Goal: Communication & Community: Answer question/provide support

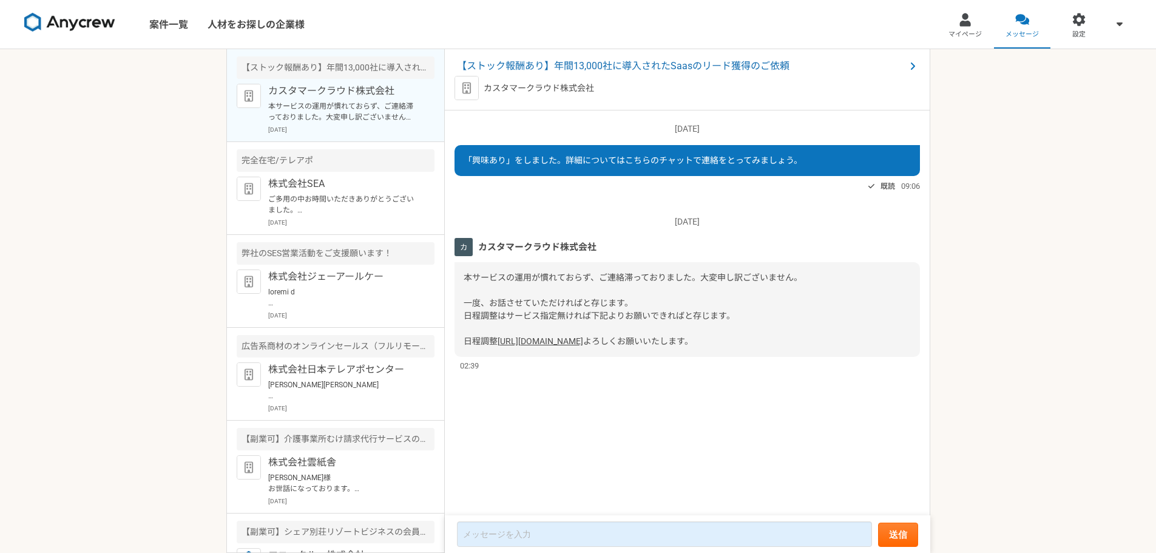
click at [558, 346] on link "[URL][DOMAIN_NAME]" at bounding box center [541, 341] width 86 height 10
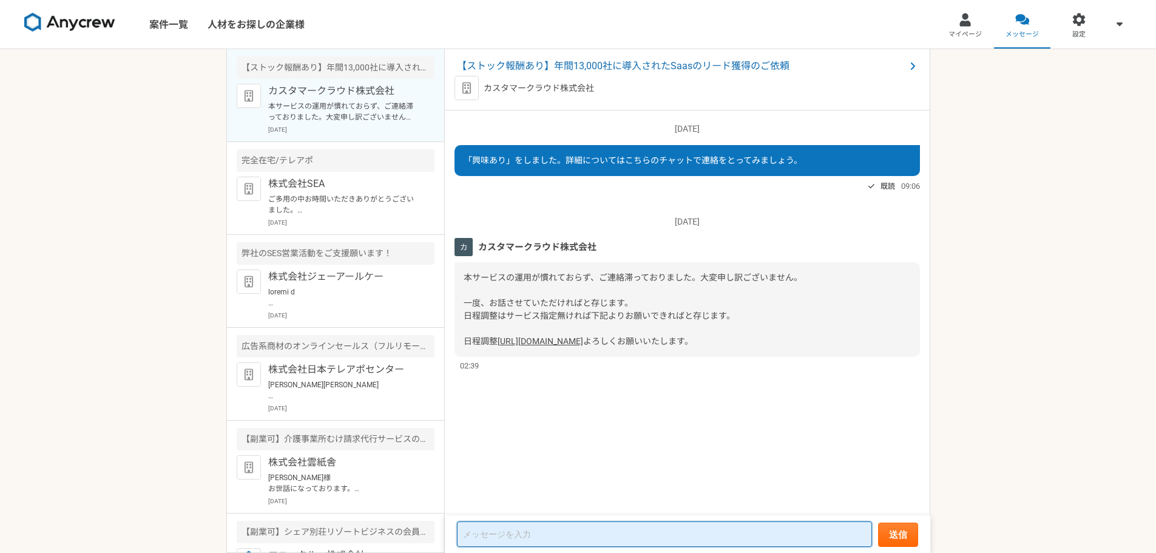
click at [552, 532] on textarea at bounding box center [664, 533] width 415 height 25
paste textarea "村脇"
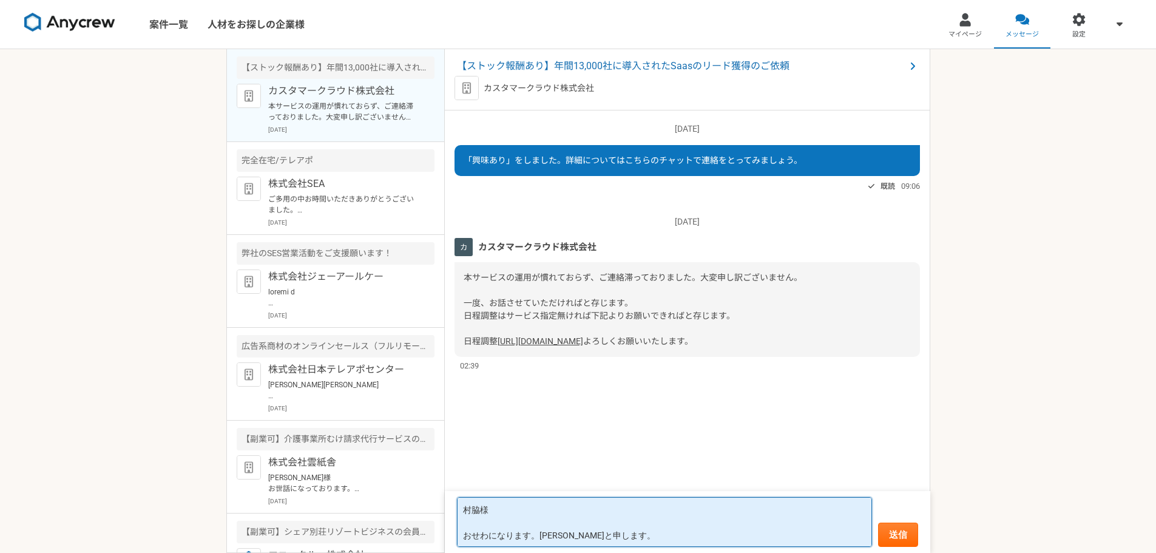
click at [538, 542] on textarea "村脇様 おせわになります。[PERSON_NAME]と申します。" at bounding box center [664, 522] width 415 height 50
click at [694, 534] on textarea "村脇様 おせわになります。Katrus株式会社の[PERSON_NAME]と申します。" at bounding box center [664, 522] width 415 height 50
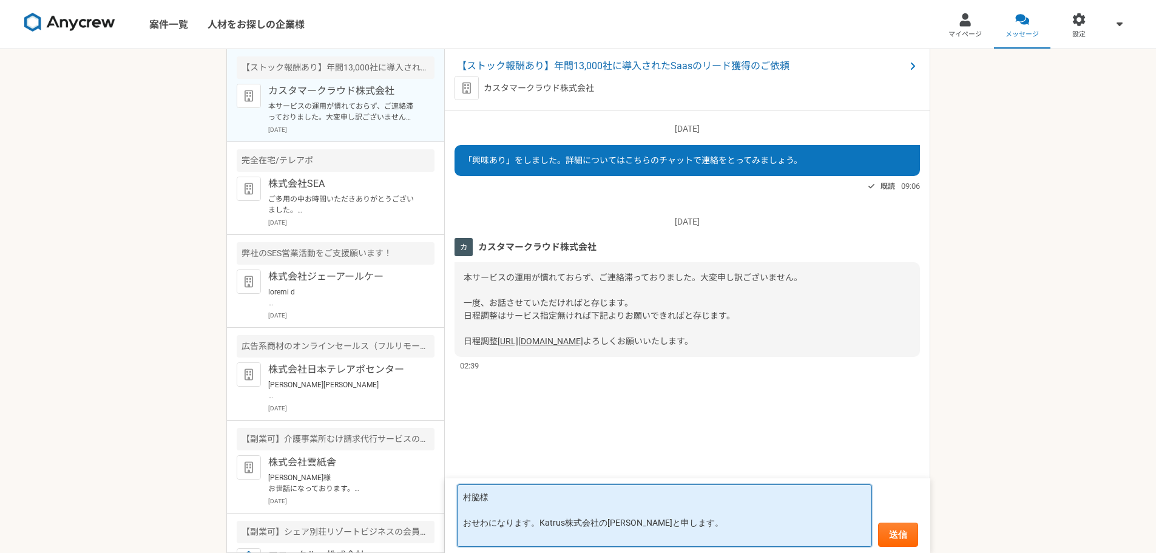
click at [651, 539] on textarea "村脇様 おせわになります。Katrus株式会社の[PERSON_NAME]と申します。" at bounding box center [664, 515] width 415 height 63
click at [679, 540] on textarea "村脇様 おせわになります。Katrus株式会社の[PERSON_NAME]と申します。 [DATE]14：00から予約させていただきました" at bounding box center [664, 515] width 415 height 63
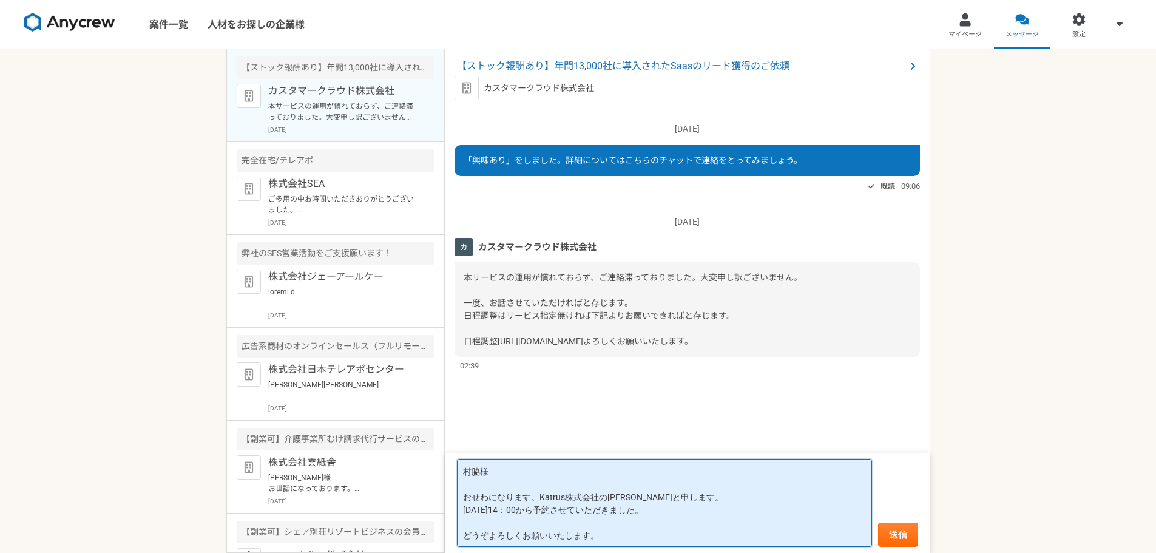
type textarea "村脇様 おせわになります。Katrus株式会社の[PERSON_NAME]と申します。 [DATE]14：00から予約させていただきました。 どうぞよろしくお…"
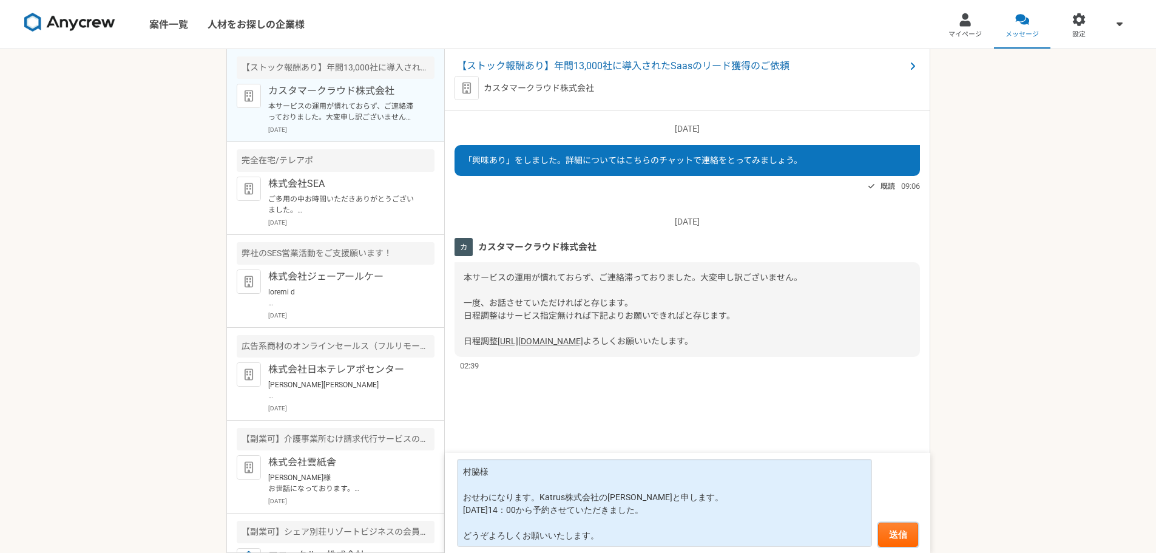
click at [890, 537] on button "送信" at bounding box center [898, 535] width 40 height 24
click at [887, 529] on button "送信" at bounding box center [898, 535] width 40 height 24
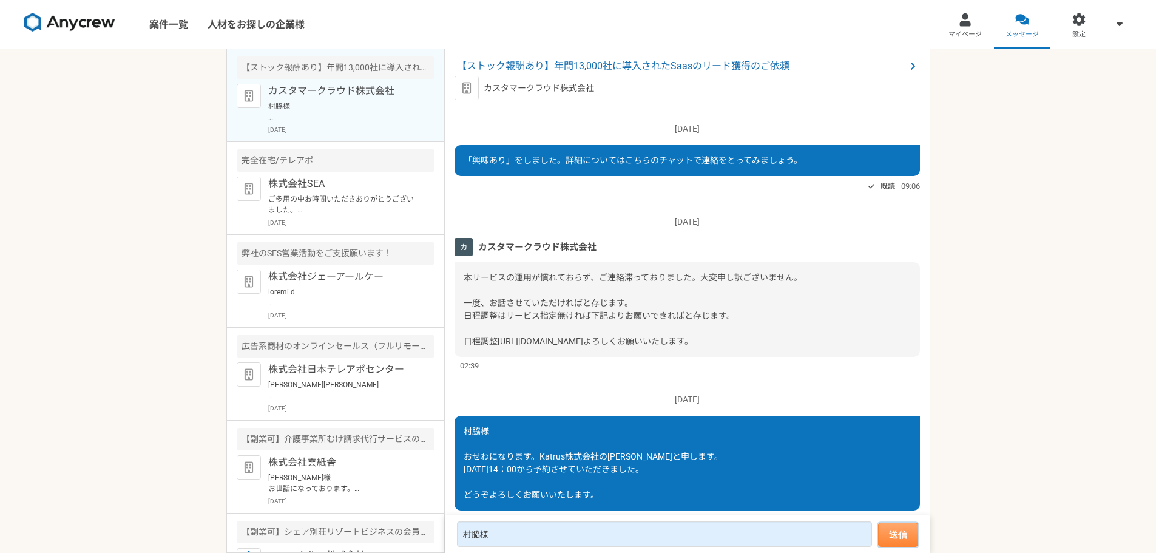
scroll to position [202, 0]
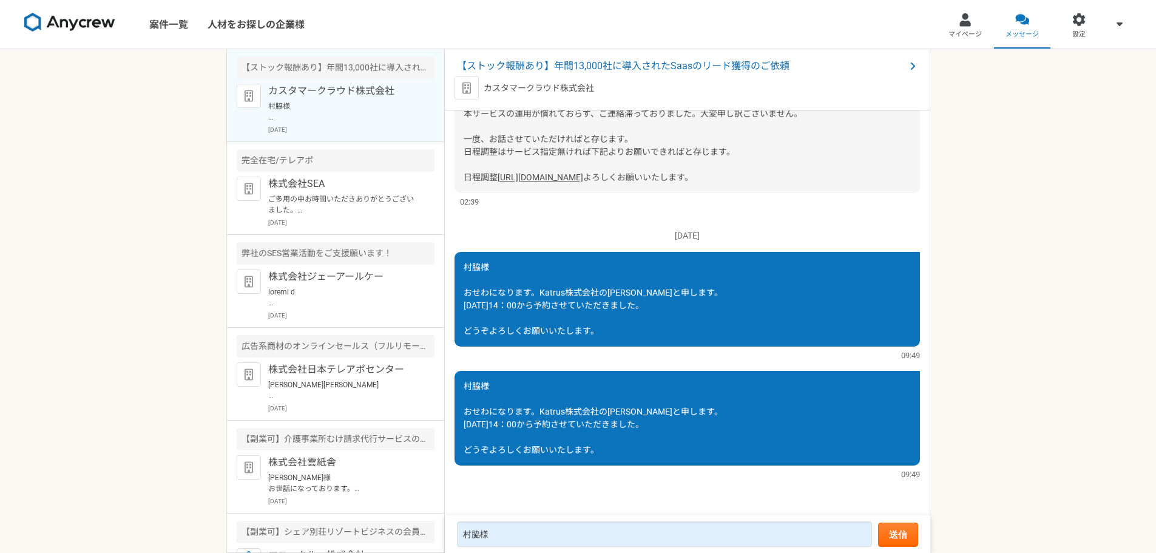
click at [826, 414] on div "村脇様 おせわになります。Katrus株式会社の[PERSON_NAME]と申します。 [DATE]14：00から予約させていただきました。 どうぞよろしくお…" at bounding box center [688, 418] width 466 height 95
click at [817, 271] on div "村脇様 おせわになります。Katrus株式会社の[PERSON_NAME]と申します。 [DATE]14：00から予約させていただきました。 どうぞよろしくお…" at bounding box center [688, 299] width 466 height 95
